Goal: Communication & Community: Participate in discussion

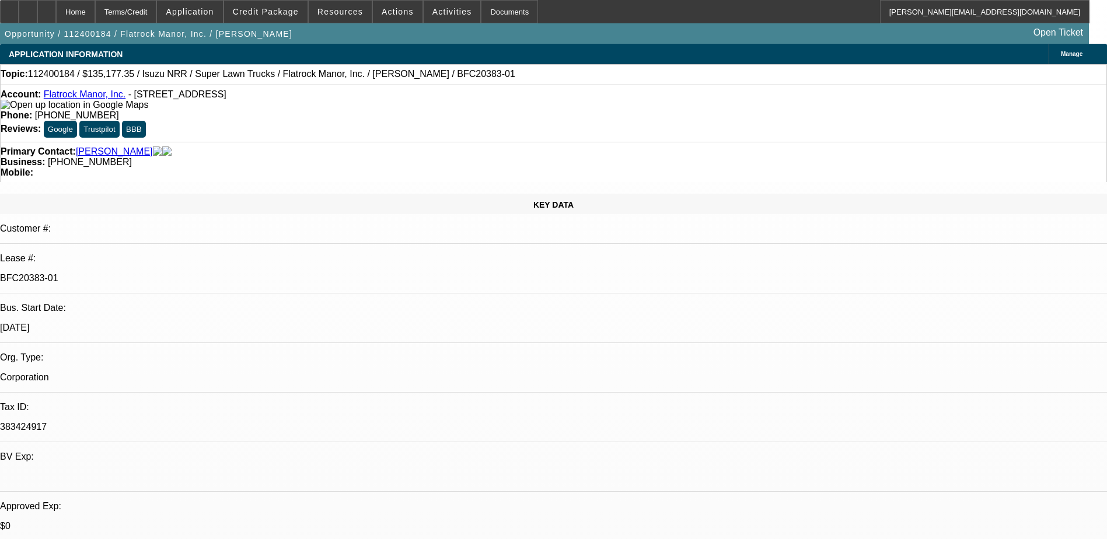
select select "0"
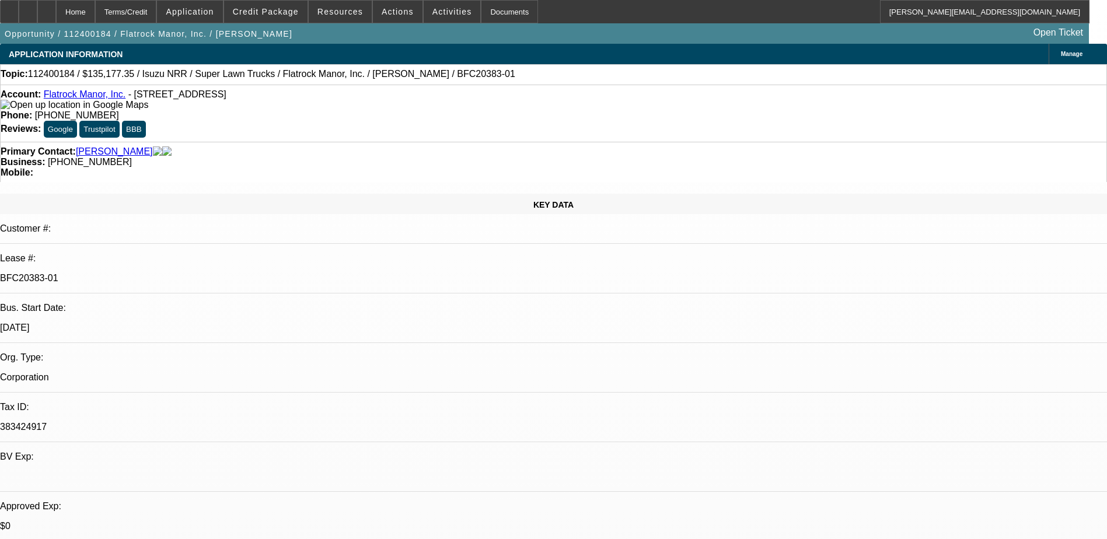
select select "0"
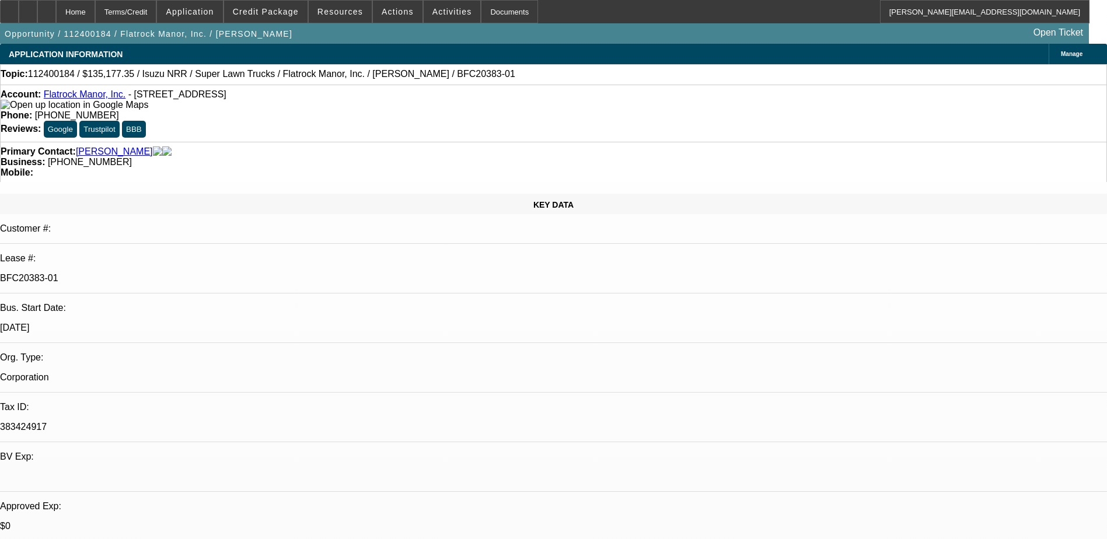
select select "0"
select select "1"
select select "2"
select select "6"
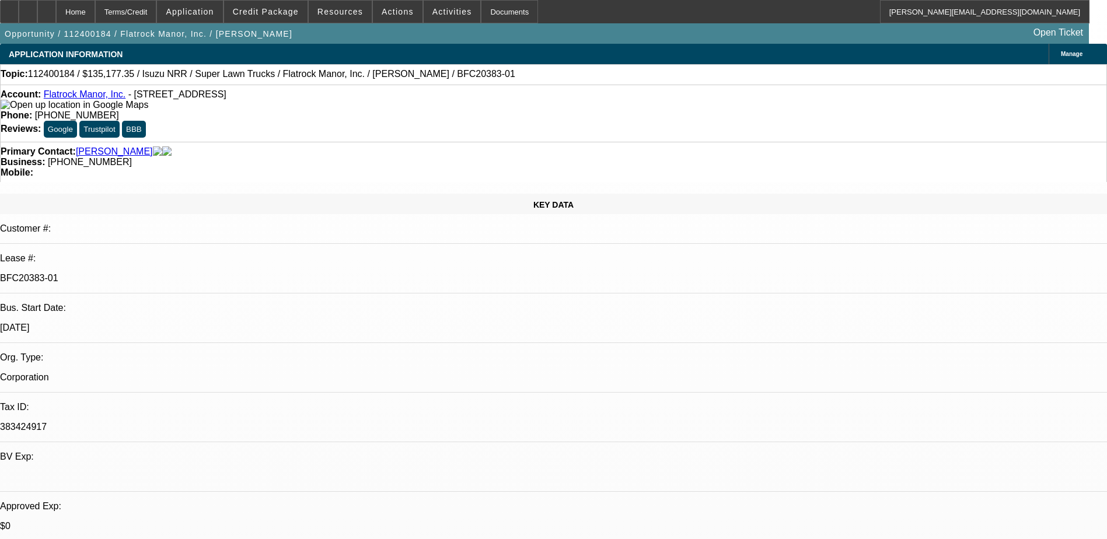
select select "1"
select select "2"
select select "6"
select select "1"
select select "2"
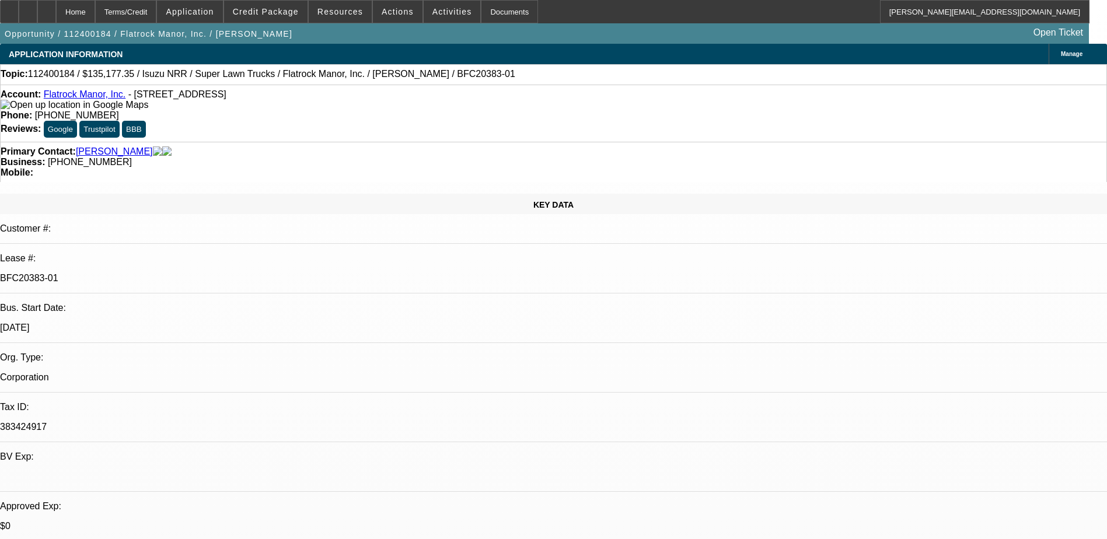
select select "6"
select select "1"
select select "2"
select select "6"
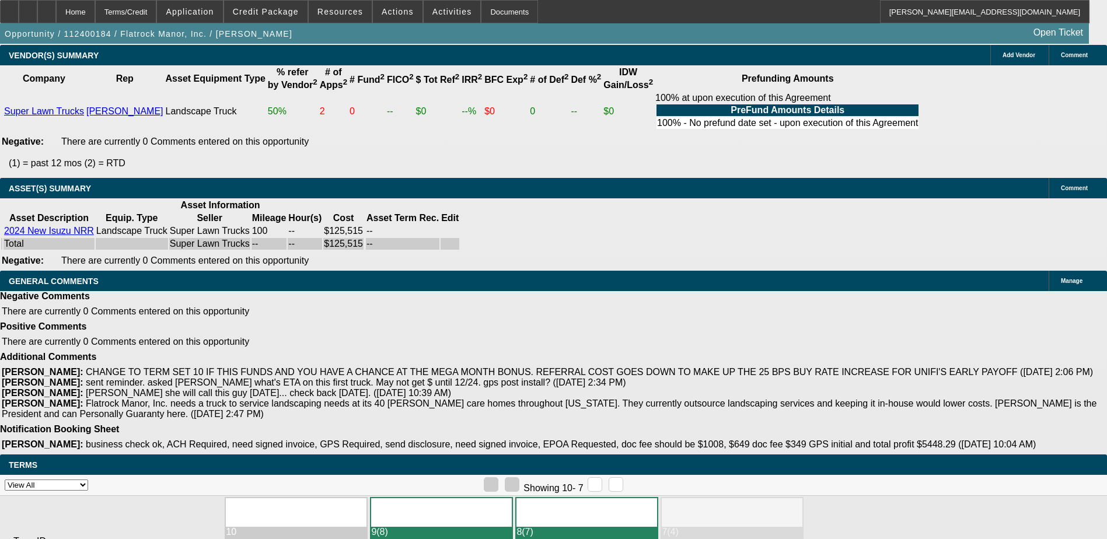
scroll to position [1995, 0]
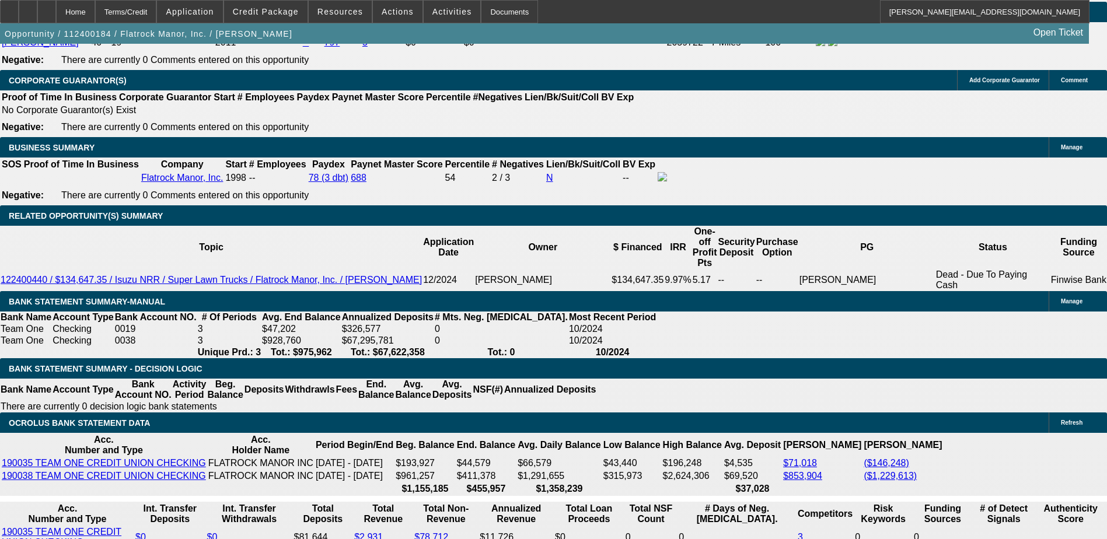
scroll to position [1668, 0]
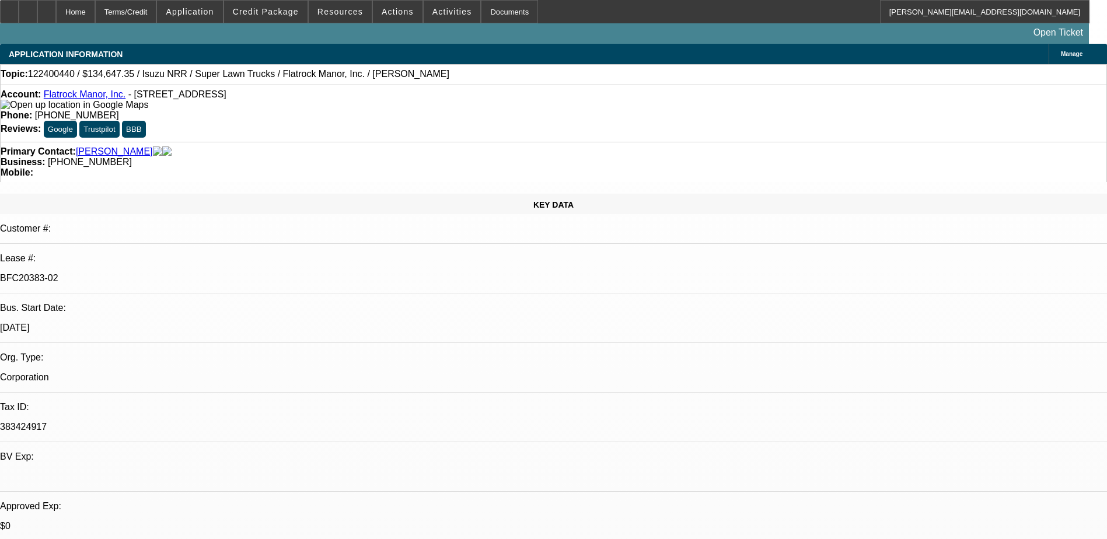
select select "0"
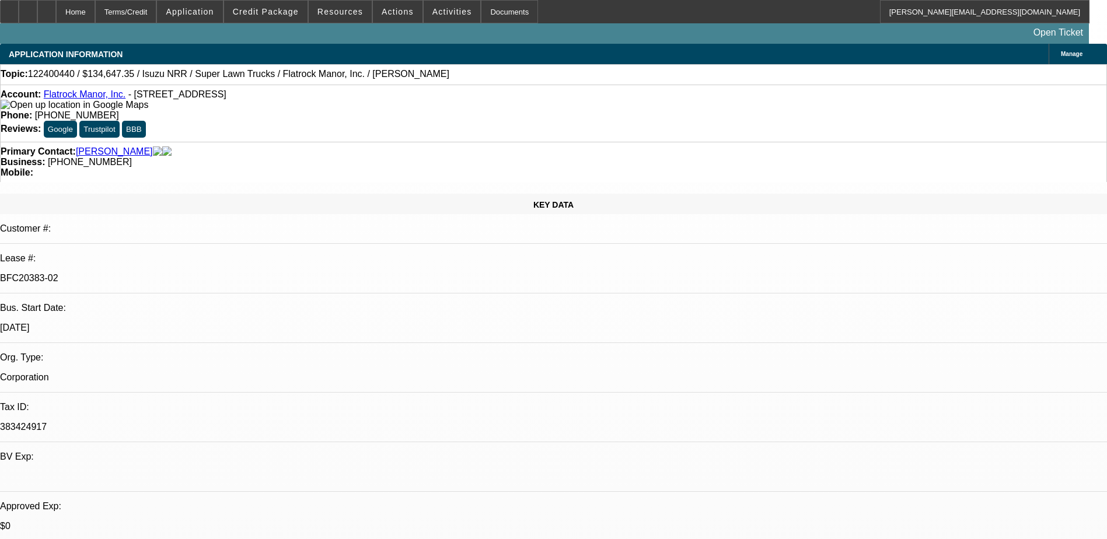
select select "0"
select select "1"
select select "2"
select select "6"
select select "1"
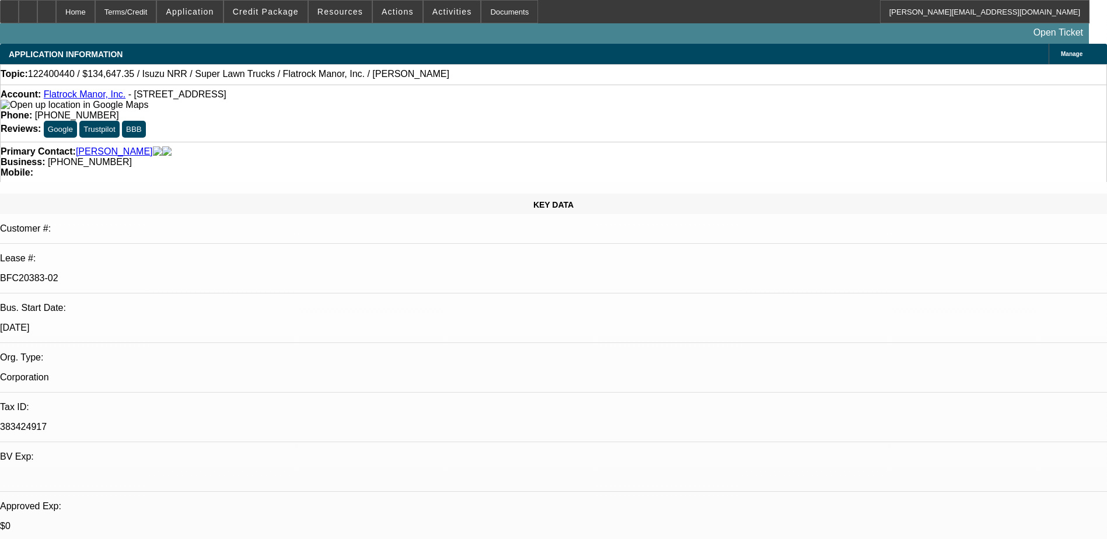
select select "2"
select select "6"
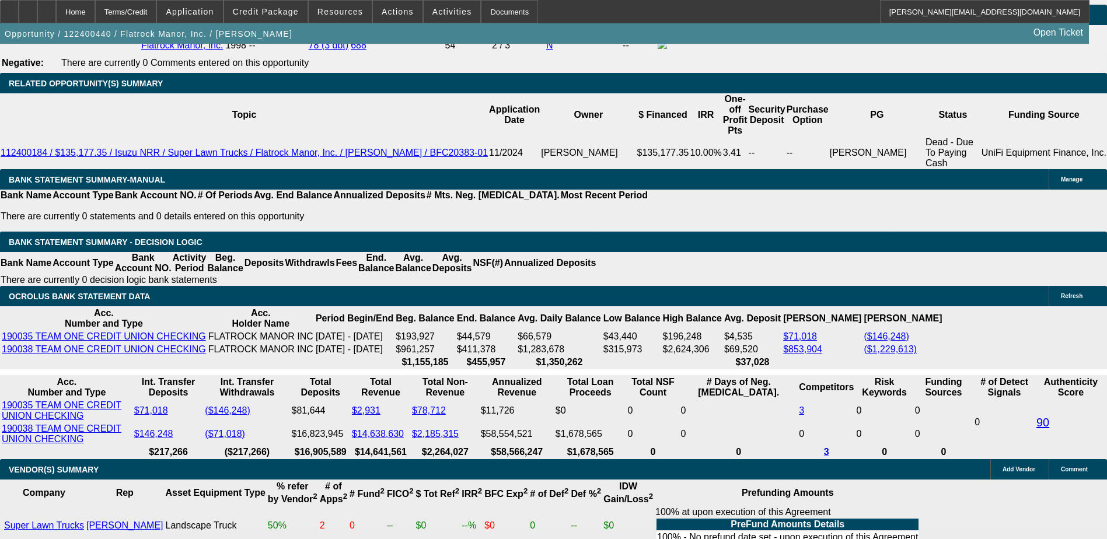
scroll to position [1874, 0]
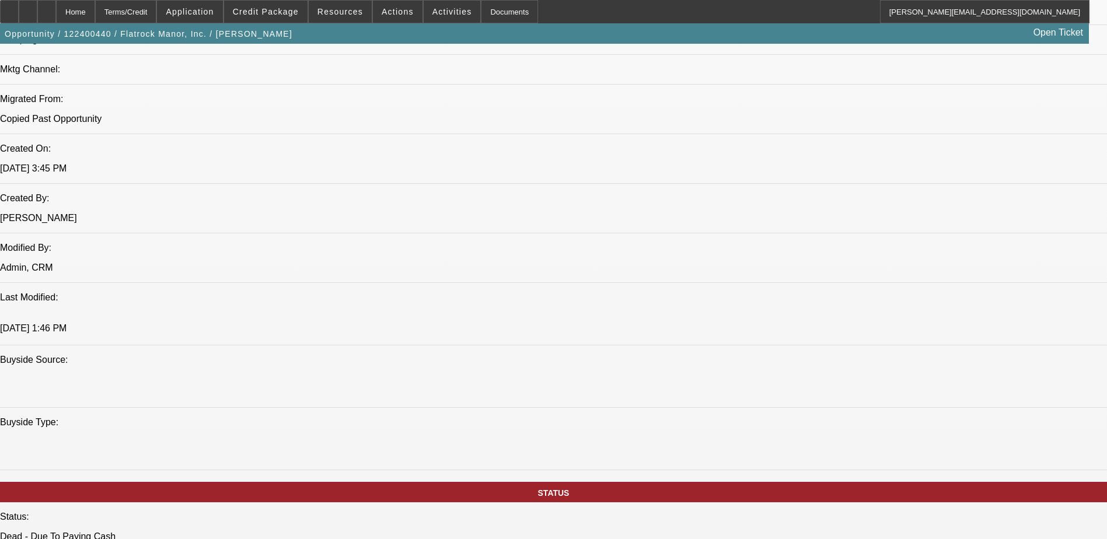
scroll to position [766, 0]
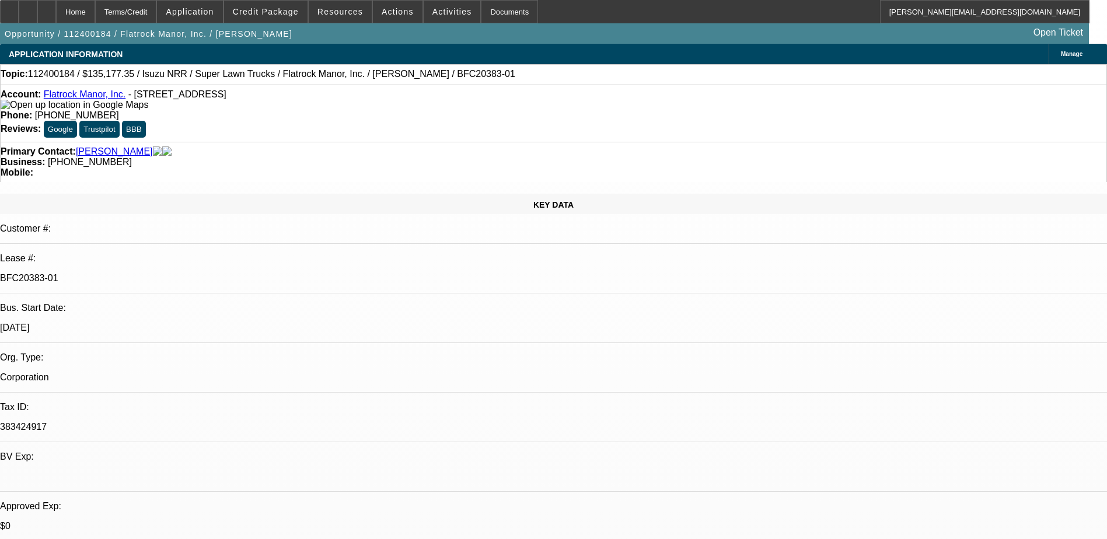
select select "0"
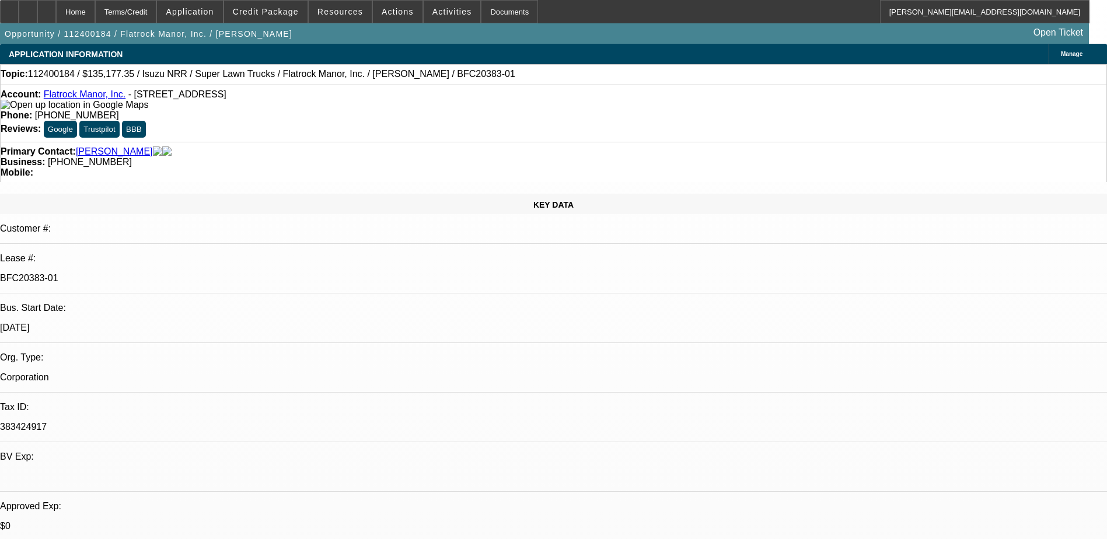
select select "0"
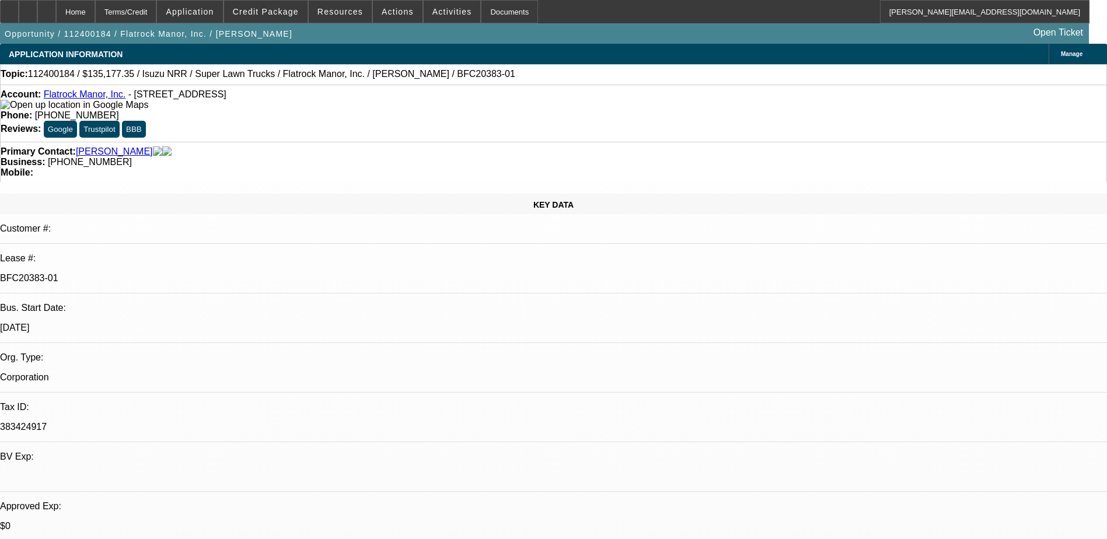
select select "0"
select select "1"
select select "2"
select select "6"
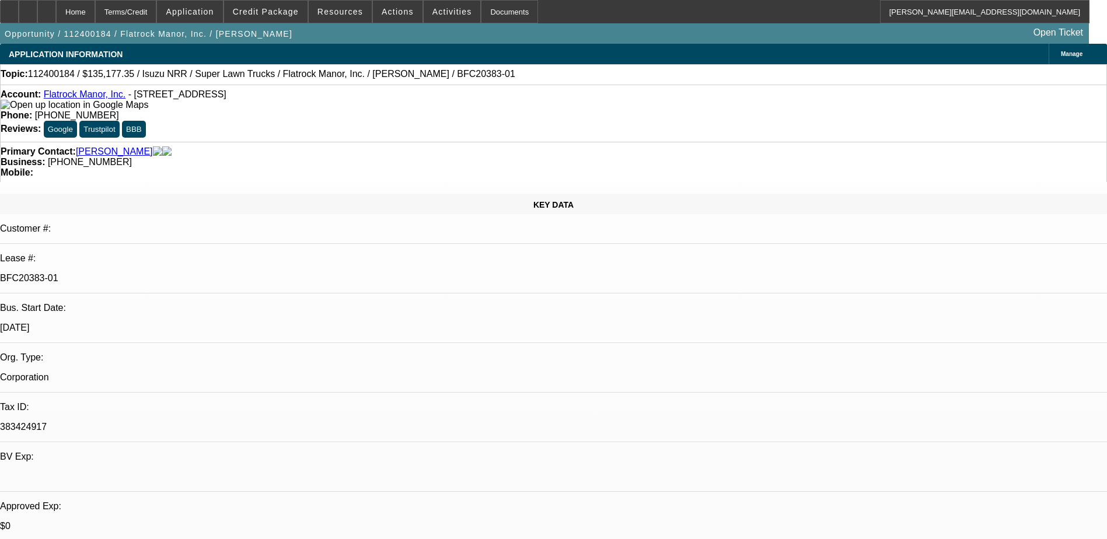
select select "1"
select select "2"
select select "6"
select select "1"
select select "2"
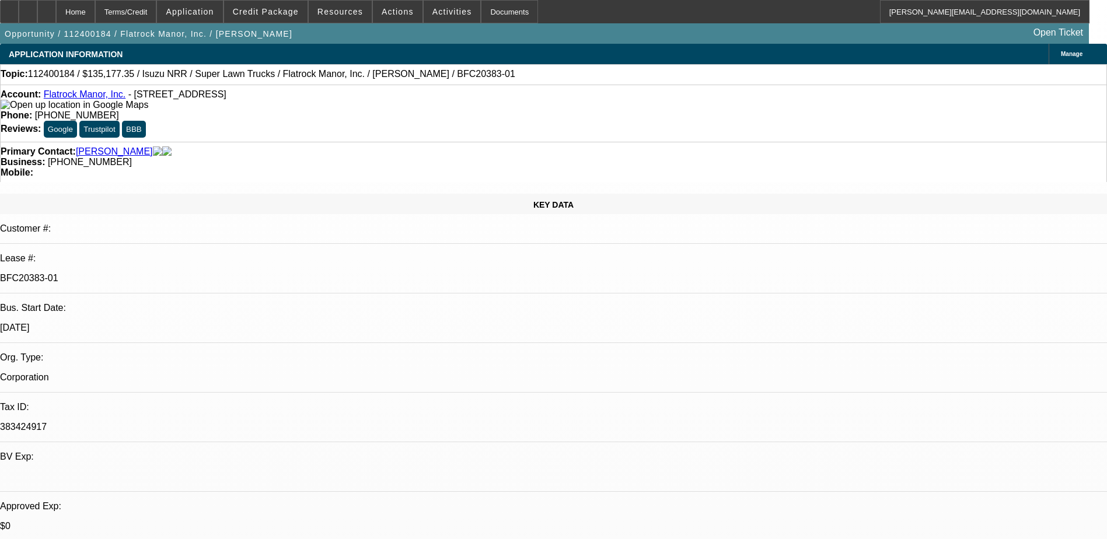
select select "6"
select select "1"
select select "2"
select select "6"
